Goal: Information Seeking & Learning: Learn about a topic

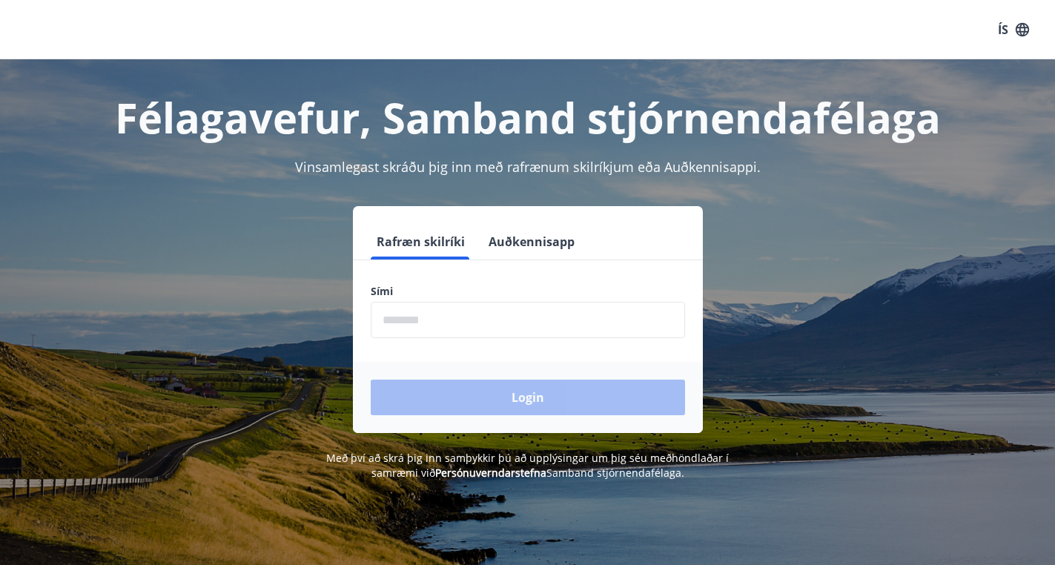
scroll to position [184, 0]
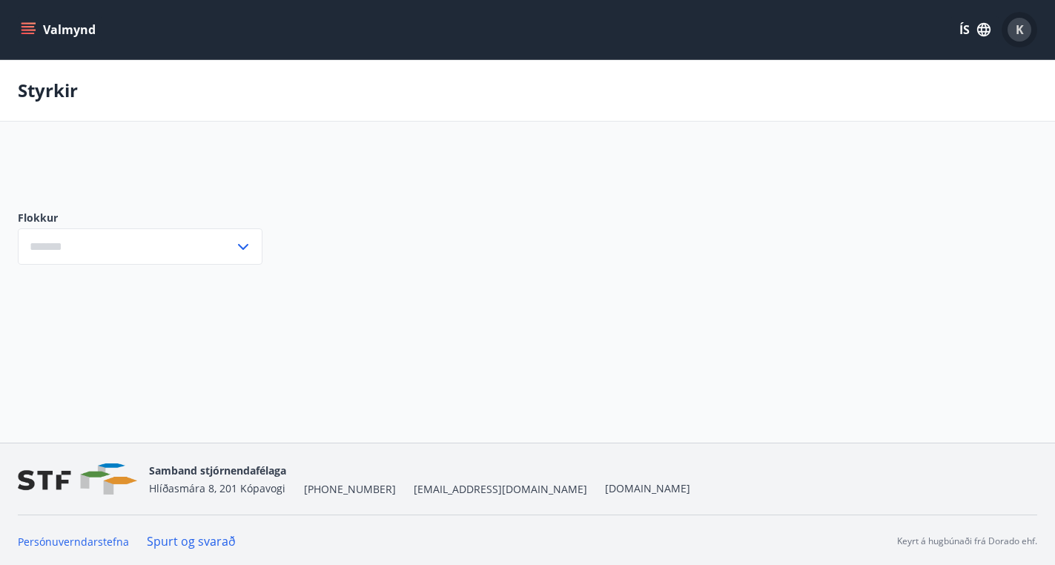
click at [1013, 30] on div "K" at bounding box center [1019, 30] width 24 height 24
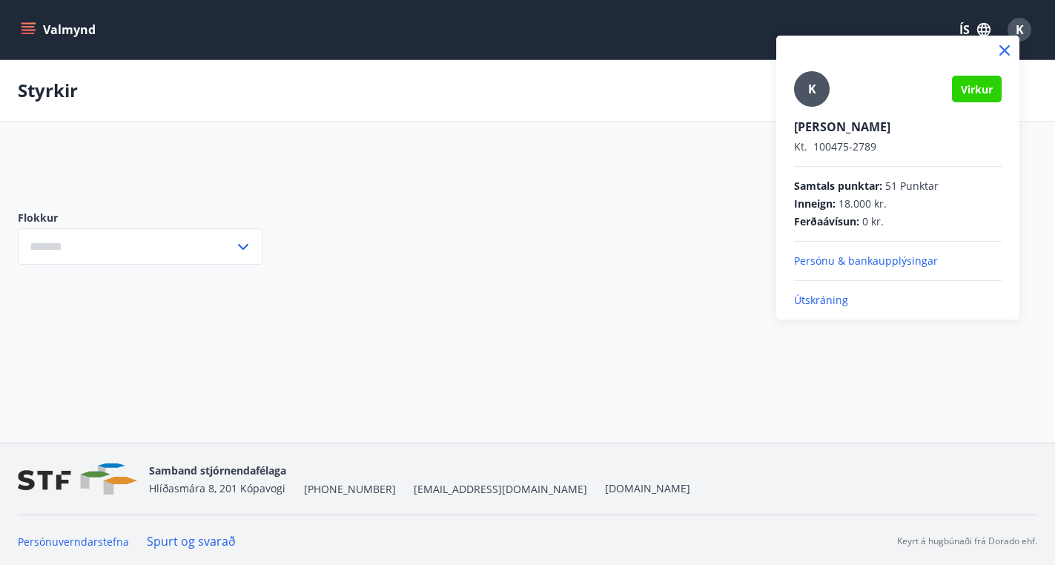
click at [475, 204] on div at bounding box center [527, 282] width 1055 height 565
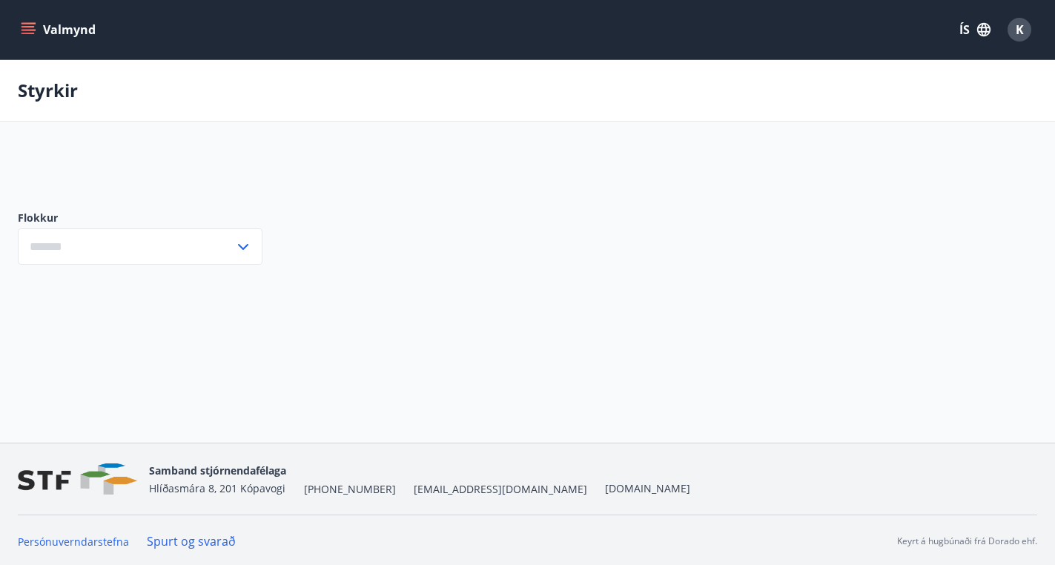
click at [33, 27] on icon "menu" at bounding box center [27, 26] width 13 height 1
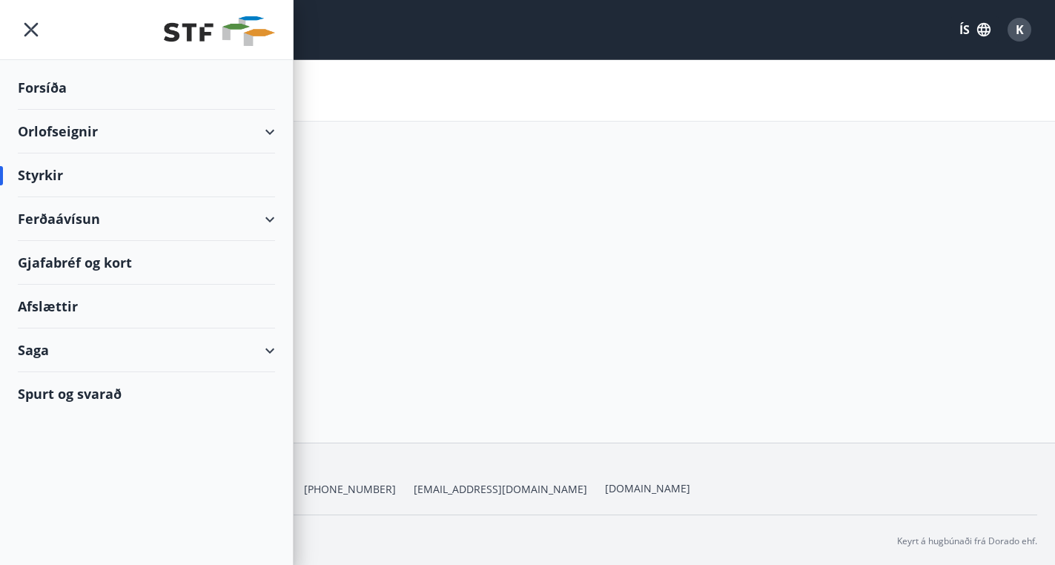
click at [55, 265] on div "Gjafabréf og kort" at bounding box center [146, 263] width 257 height 44
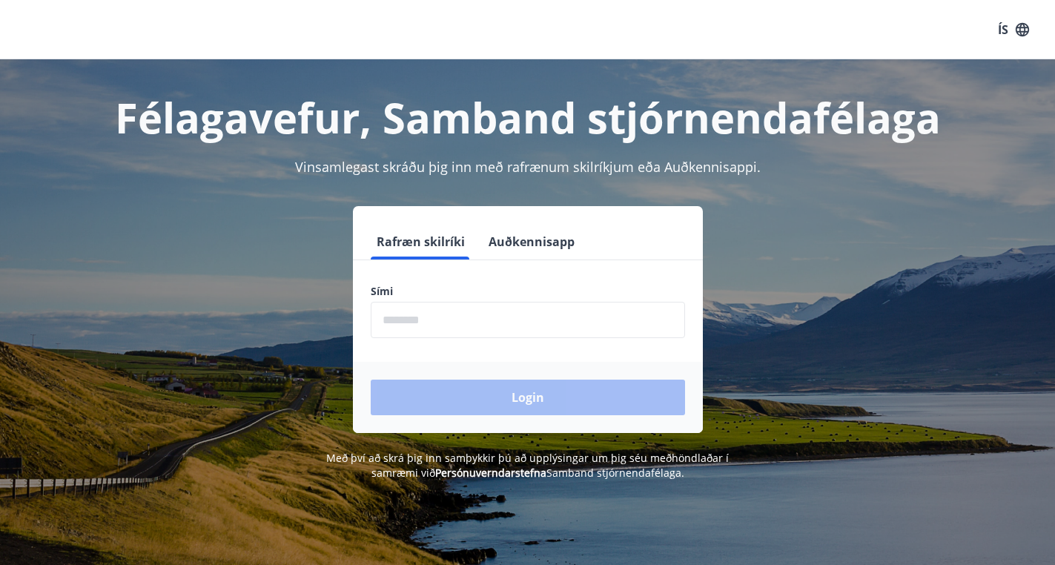
click at [398, 311] on input "phone" at bounding box center [528, 320] width 314 height 36
type input "*"
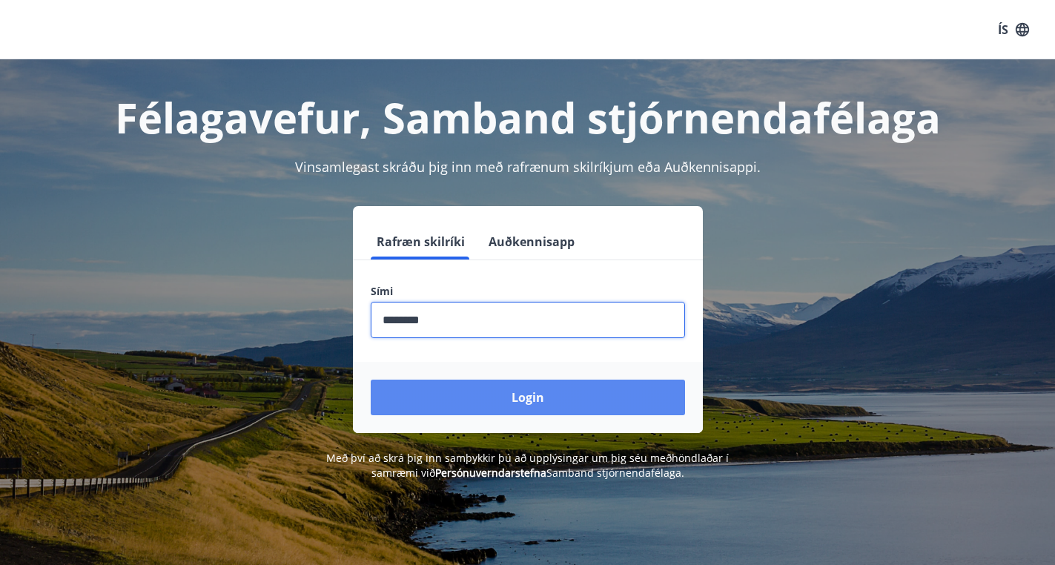
type input "********"
click at [442, 381] on button "Login" at bounding box center [528, 397] width 314 height 36
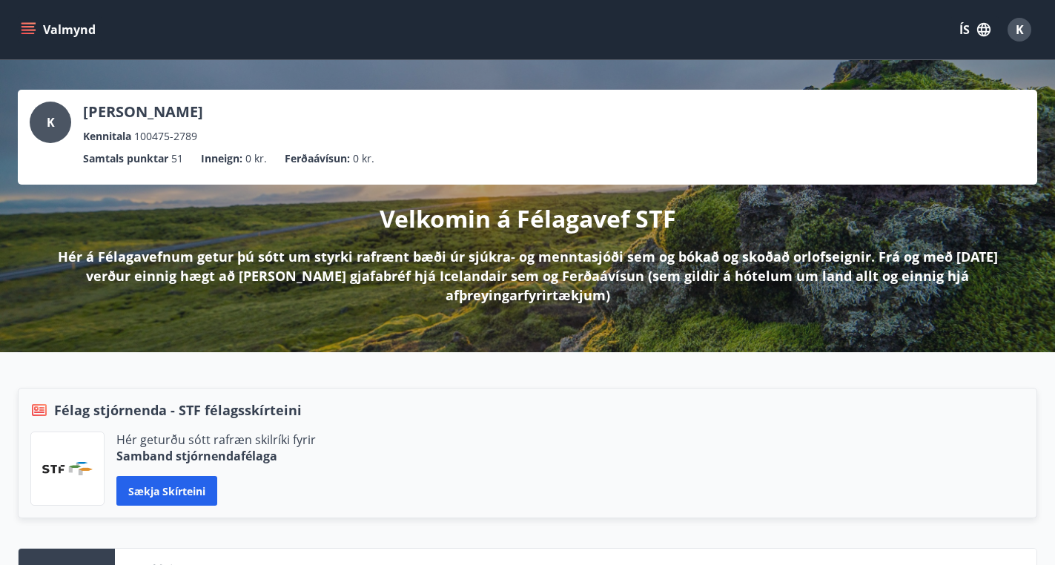
click at [29, 30] on icon "menu" at bounding box center [29, 29] width 16 height 1
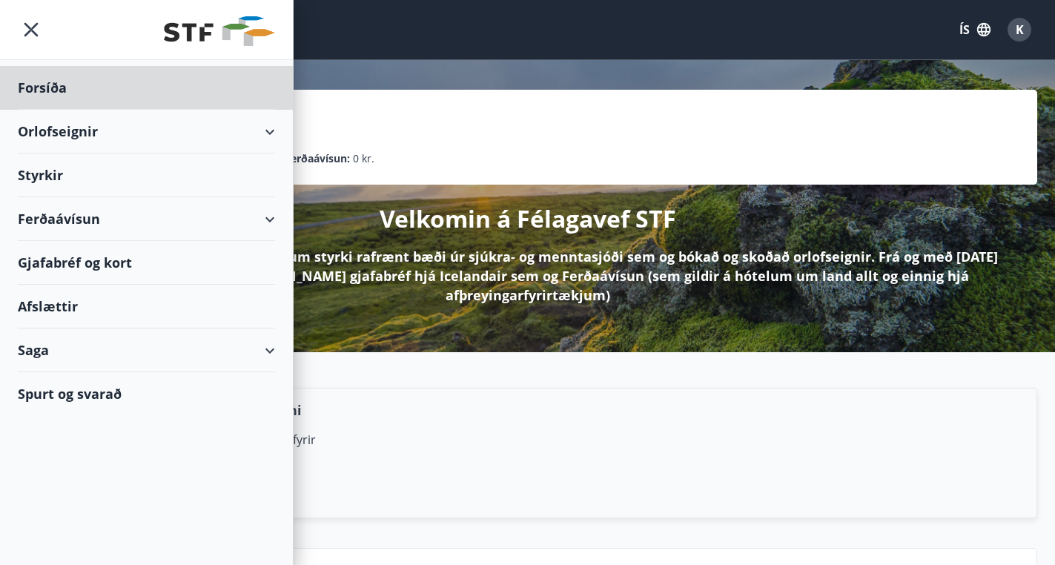
click at [162, 110] on div "Styrkir" at bounding box center [146, 88] width 257 height 44
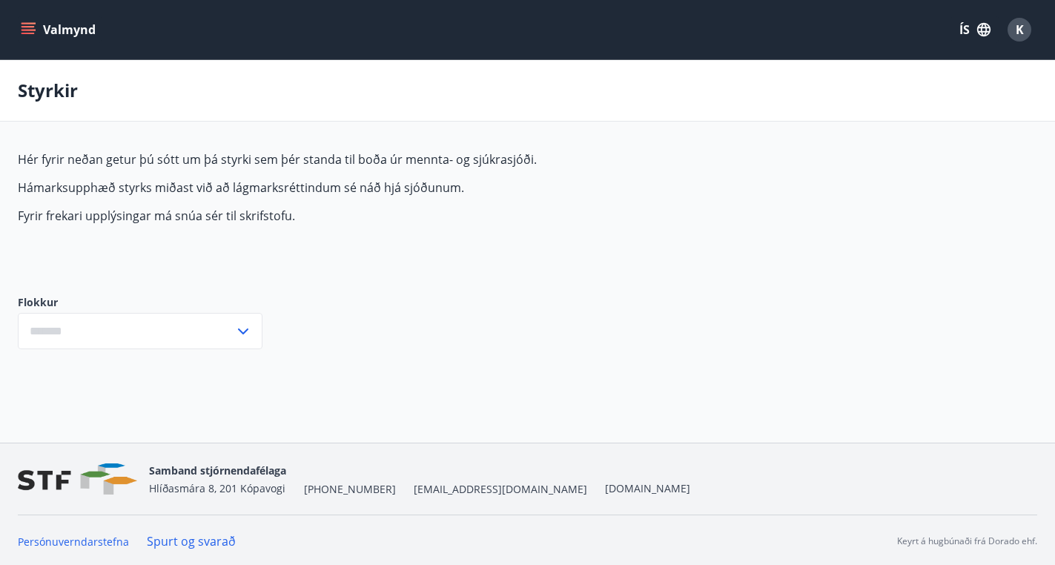
type input "***"
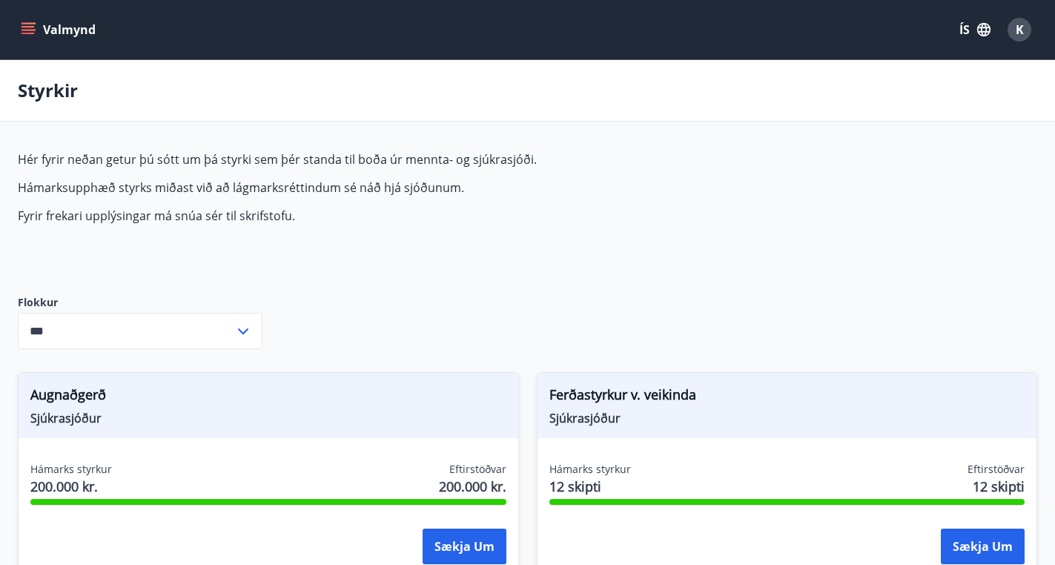
click at [39, 38] on button "Valmynd" at bounding box center [60, 29] width 84 height 27
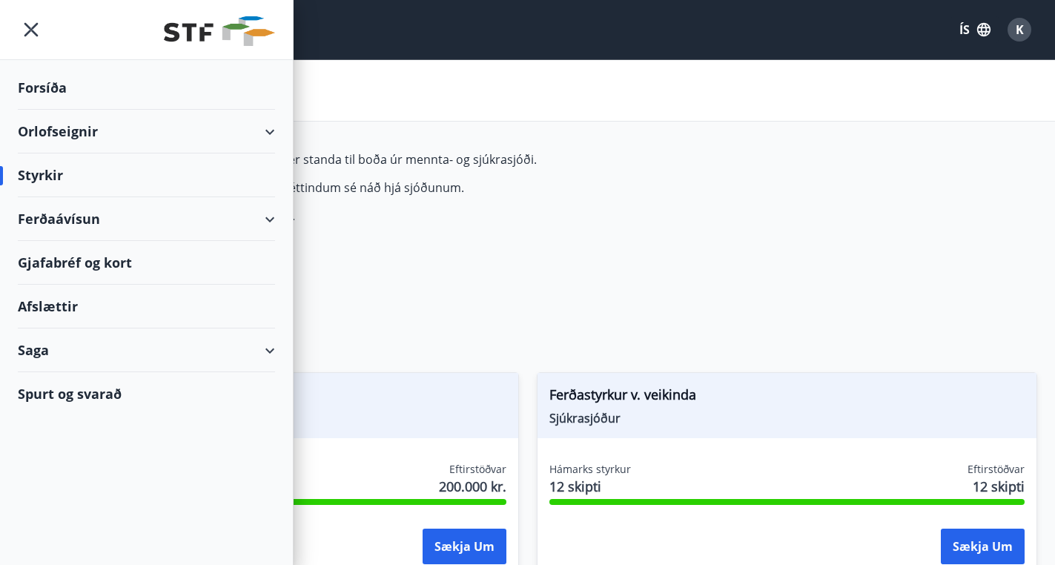
click at [70, 269] on div "Gjafabréf og kort" at bounding box center [146, 263] width 257 height 44
click at [70, 317] on div "Afslættir" at bounding box center [146, 307] width 257 height 44
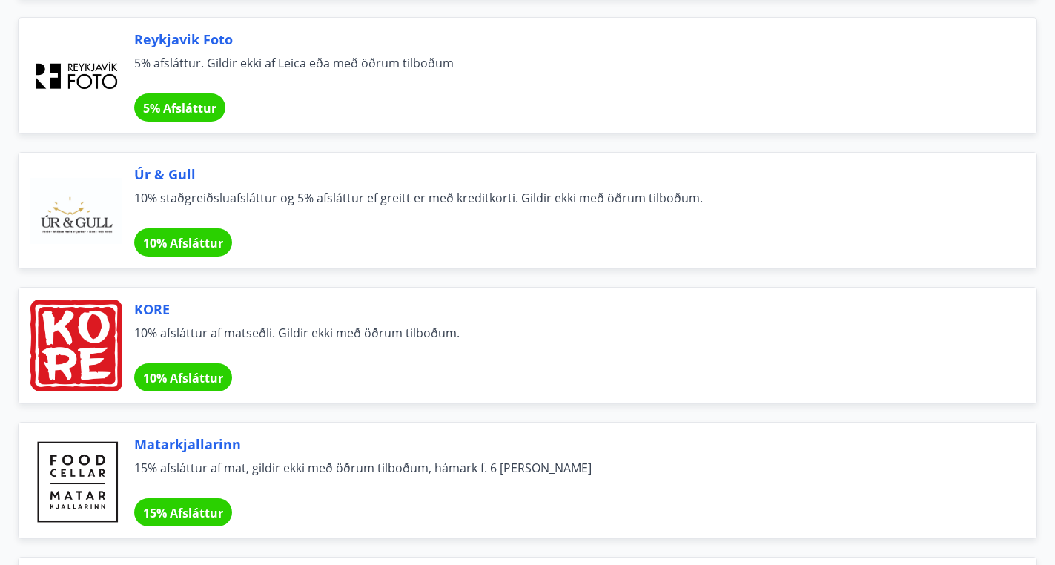
scroll to position [2074, 0]
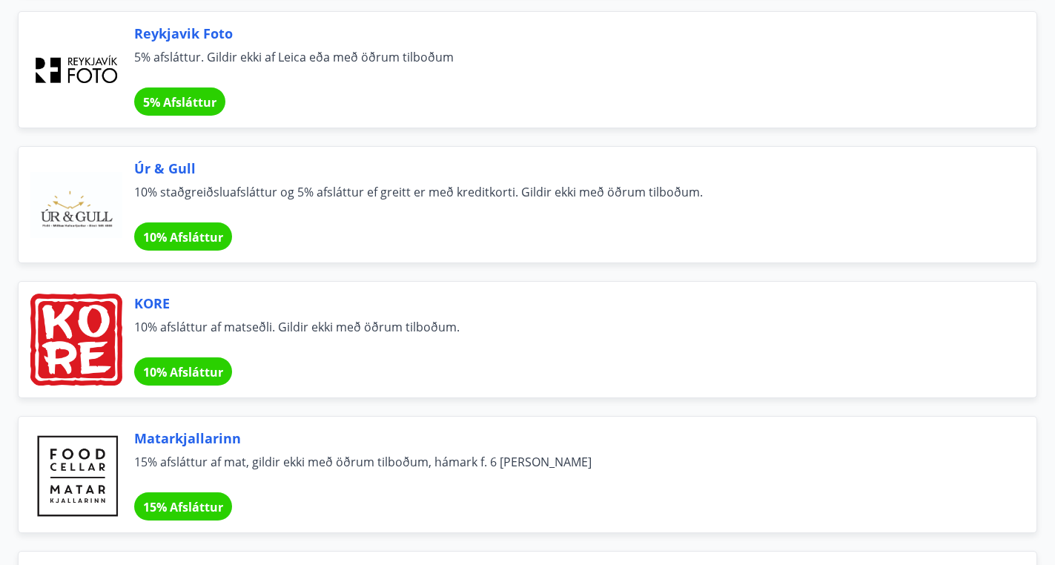
click at [184, 370] on span "10% Afsláttur" at bounding box center [183, 372] width 80 height 16
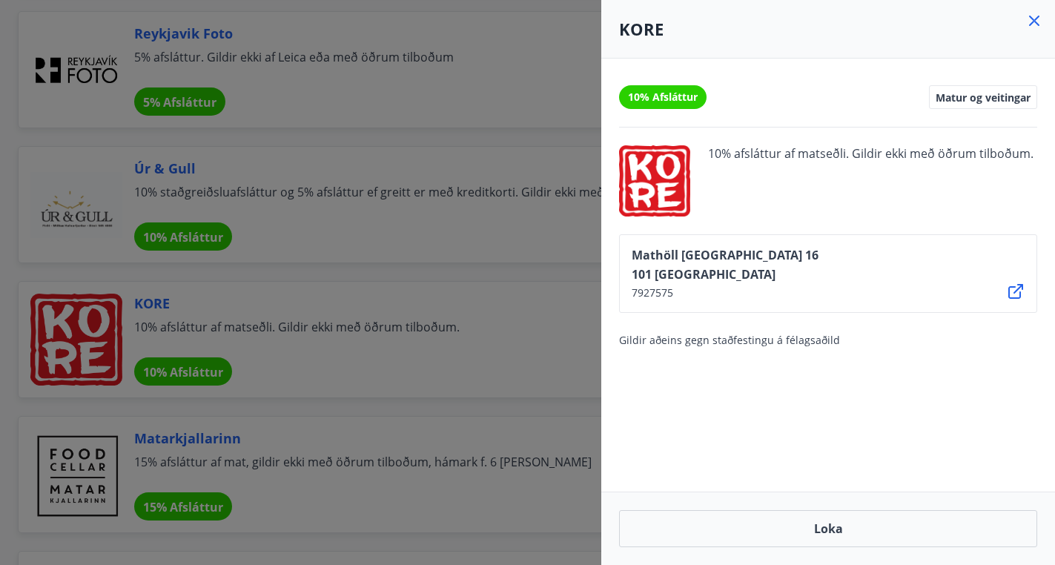
click at [411, 333] on div at bounding box center [527, 282] width 1055 height 565
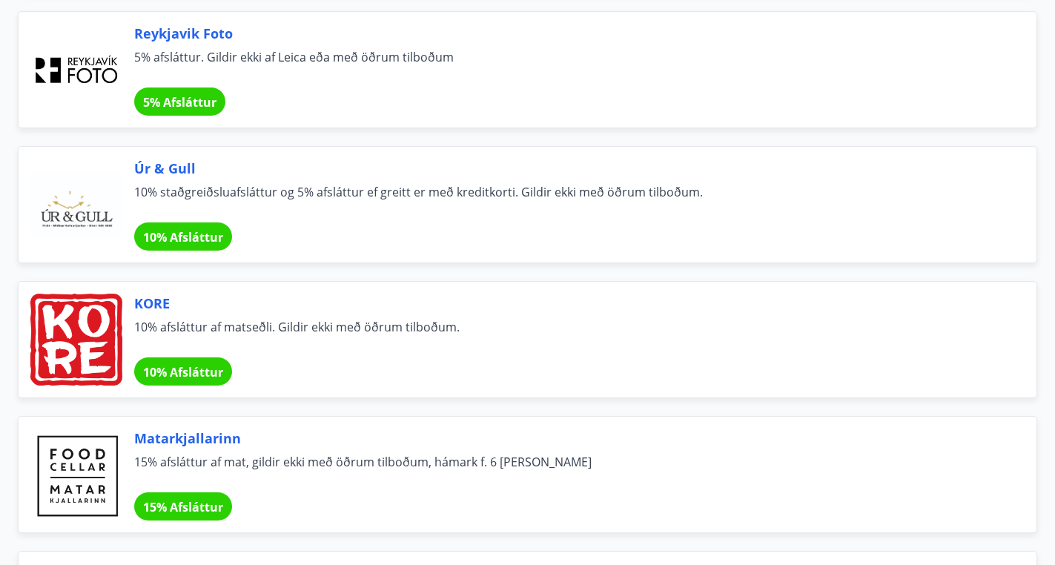
click at [222, 490] on div "Matarkjallarinn 15% afsláttur af mat, gildir ekki með öðrum tilboðum, hámark f.…" at bounding box center [567, 474] width 866 height 92
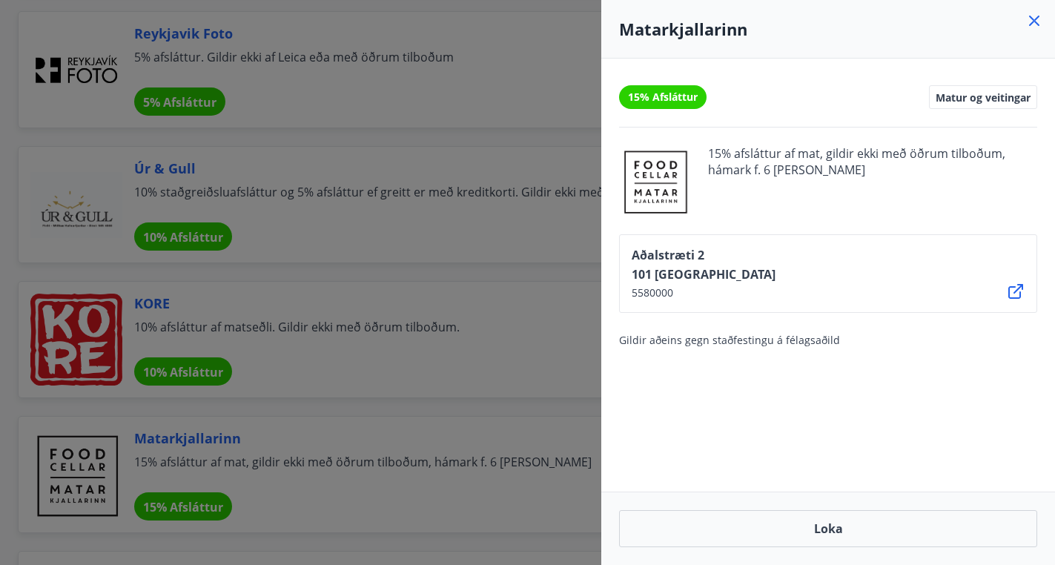
click at [262, 449] on div at bounding box center [527, 282] width 1055 height 565
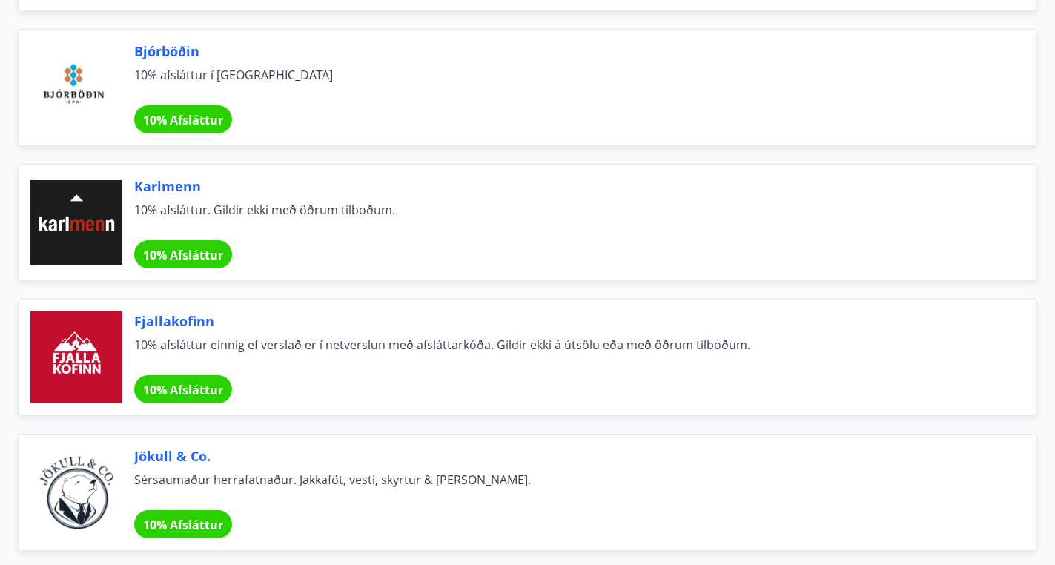
scroll to position [9069, 0]
